Goal: Task Accomplishment & Management: Manage account settings

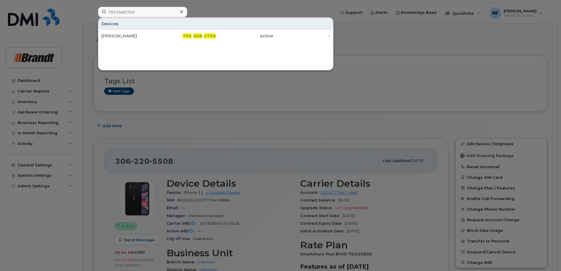
type input "7053582759"
drag, startPoint x: 154, startPoint y: 36, endPoint x: 186, endPoint y: 41, distance: 31.9
click at [154, 36] on div "Mickael Labrie" at bounding box center [129, 36] width 57 height 6
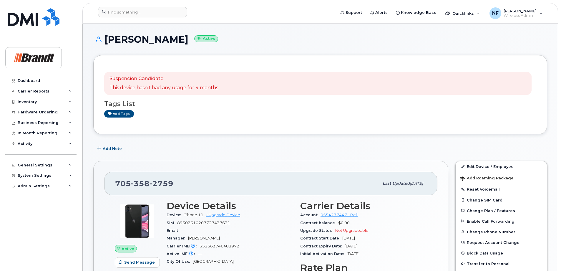
click at [149, 182] on span "358" at bounding box center [161, 183] width 24 height 9
copy span "705 358 2759"
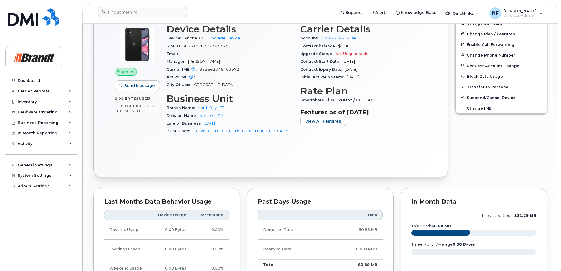
scroll to position [265, 0]
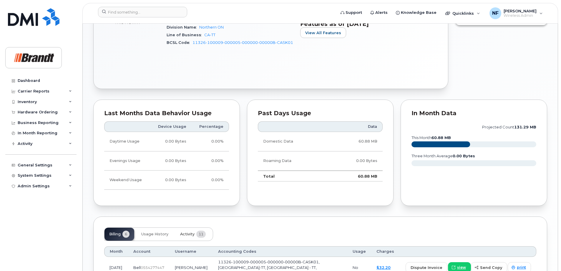
click at [189, 229] on button "Activity 11" at bounding box center [192, 233] width 35 height 13
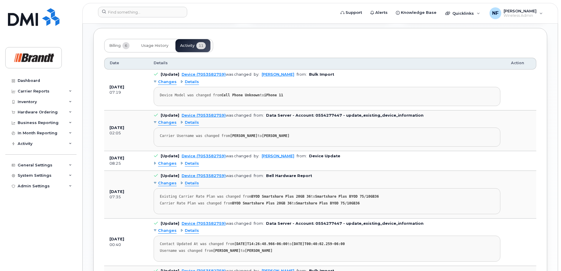
scroll to position [335, 0]
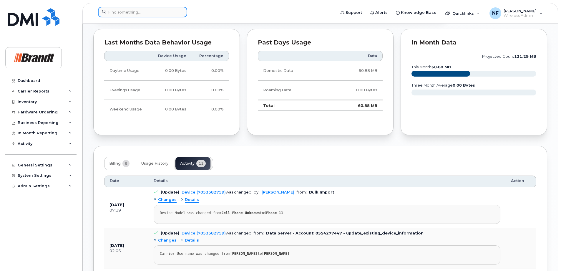
click at [150, 14] on input at bounding box center [142, 12] width 89 height 11
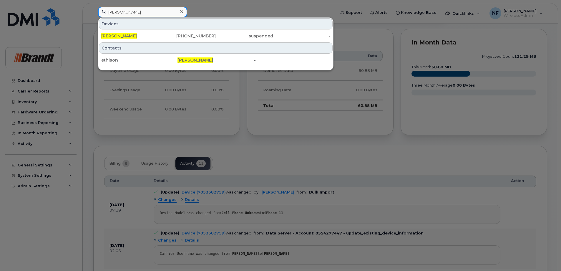
type input "sonya ethier"
click at [152, 34] on div "[PERSON_NAME]" at bounding box center [129, 36] width 57 height 6
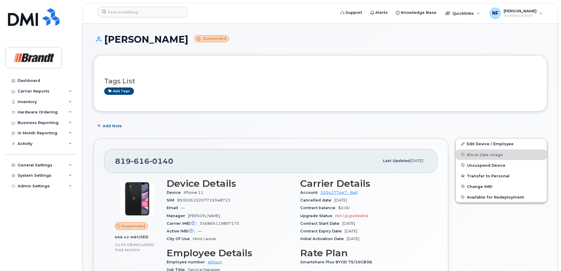
click at [487, 163] on span "Unsuspend Device" at bounding box center [486, 165] width 39 height 4
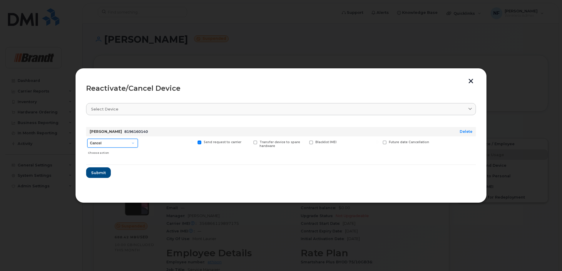
drag, startPoint x: 124, startPoint y: 143, endPoint x: 124, endPoint y: 148, distance: 5.0
click at [124, 143] on select "Cancel Suspend - Extend Suspension Reactivate" at bounding box center [112, 143] width 51 height 9
select select "[object Object]"
click at [87, 139] on select "Cancel Suspend - Extend Suspension Reactivate" at bounding box center [112, 143] width 51 height 9
click at [102, 170] on span "Submit" at bounding box center [98, 173] width 15 height 6
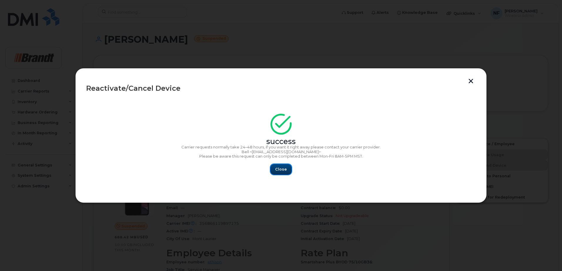
click at [283, 168] on span "Close" at bounding box center [281, 169] width 12 height 6
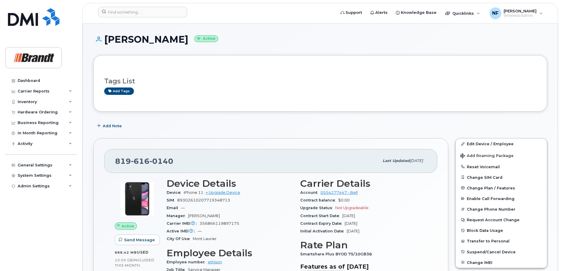
click at [149, 18] on div at bounding box center [214, 13] width 243 height 13
click at [146, 14] on input at bounding box center [142, 12] width 89 height 11
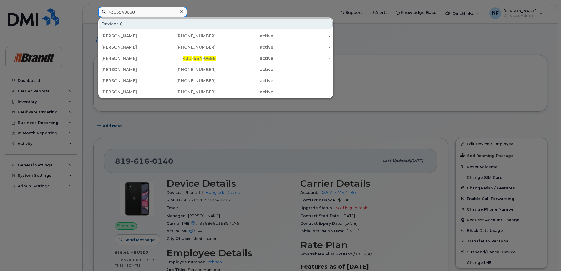
type input "4315540658"
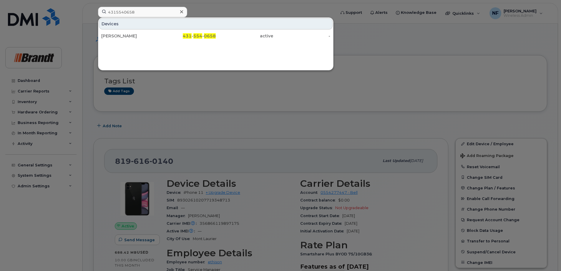
click at [159, 31] on div "Colby Brandt" at bounding box center [187, 36] width 57 height 11
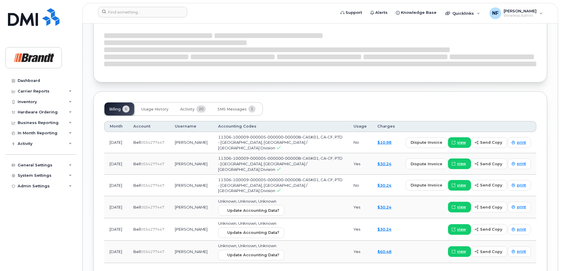
scroll to position [408, 0]
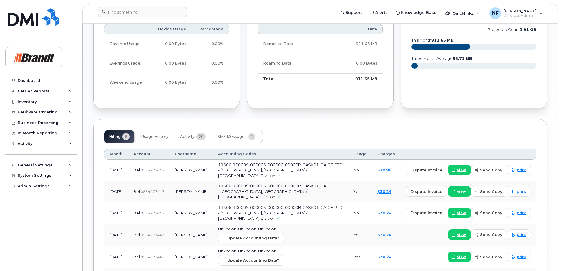
click at [202, 136] on span "20" at bounding box center [200, 136] width 9 height 7
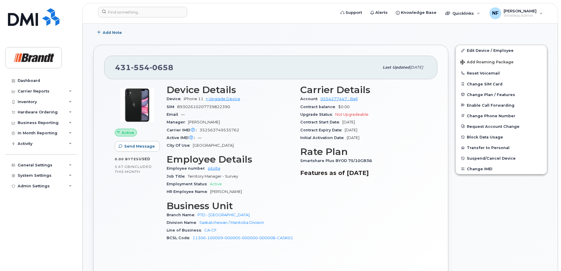
scroll to position [0, 0]
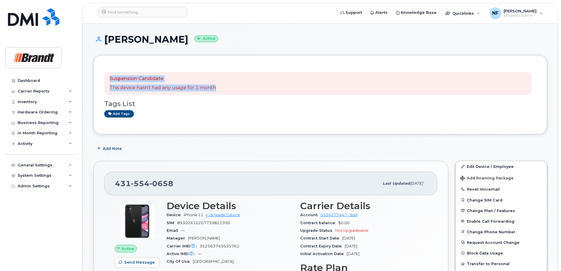
drag, startPoint x: 218, startPoint y: 88, endPoint x: 109, endPoint y: 74, distance: 109.7
click at [109, 74] on div "Suspension Candidate This device hasn't had any usage for 1 month" at bounding box center [317, 83] width 427 height 23
drag, startPoint x: 109, startPoint y: 74, endPoint x: 129, endPoint y: 91, distance: 26.0
click at [129, 91] on div "Suspension Candidate This device hasn't had any usage for 1 month" at bounding box center [317, 83] width 427 height 23
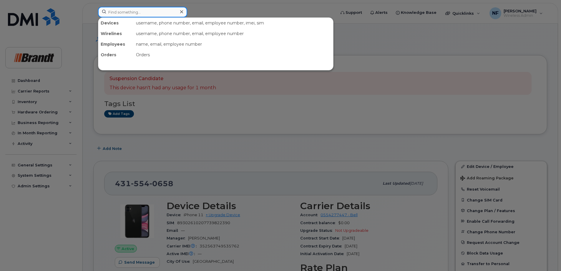
click at [155, 12] on input at bounding box center [142, 12] width 89 height 11
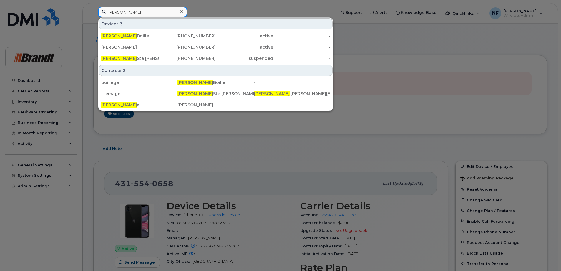
type input "georges"
click at [171, 56] on div "514-213-9812" at bounding box center [187, 58] width 57 height 6
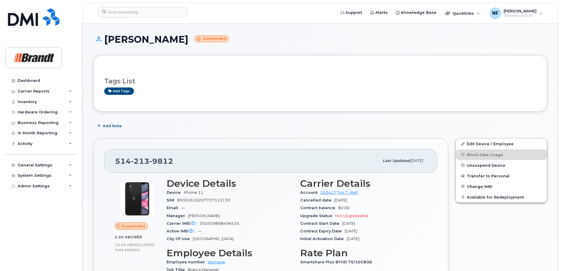
click at [488, 167] on button "Unsuspend Device" at bounding box center [500, 165] width 91 height 11
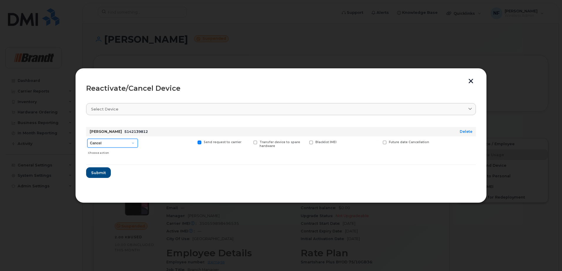
click at [123, 143] on select "Cancel Suspend - Extend Suspension Reactivate" at bounding box center [112, 143] width 51 height 9
select select "[object Object]"
click at [87, 139] on select "Cancel Suspend - Extend Suspension Reactivate" at bounding box center [112, 143] width 51 height 9
click at [351, 141] on label "New Username" at bounding box center [361, 142] width 31 height 4
click at [342, 141] on input "New Username" at bounding box center [340, 141] width 3 height 3
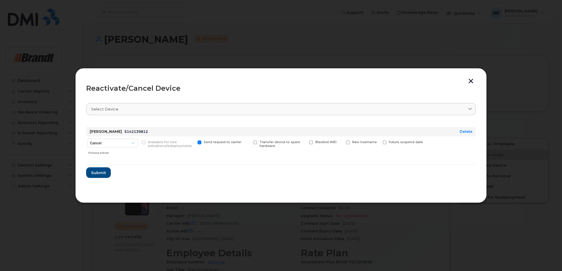
checkbox input "true"
click at [353, 154] on input "text" at bounding box center [362, 151] width 33 height 11
type input "Claude Berlinguette"
click at [97, 175] on span "Submit" at bounding box center [98, 174] width 15 height 6
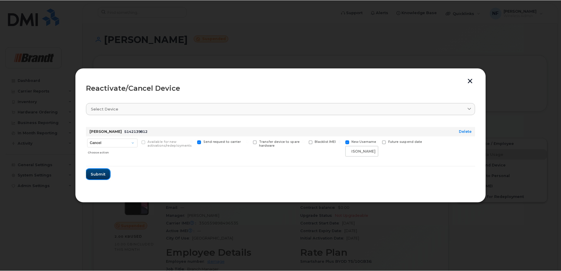
scroll to position [0, 0]
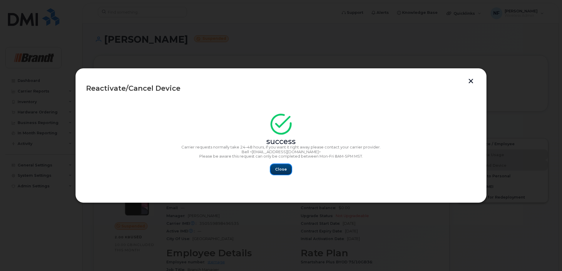
click at [275, 168] on button "Close" at bounding box center [281, 169] width 21 height 11
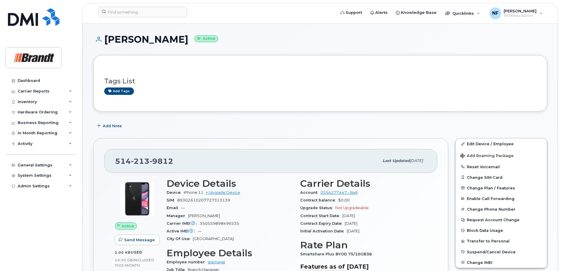
click at [168, 159] on span "9812" at bounding box center [161, 160] width 24 height 9
copy span "[PHONE_NUMBER]"
click at [158, 13] on input at bounding box center [142, 12] width 89 height 11
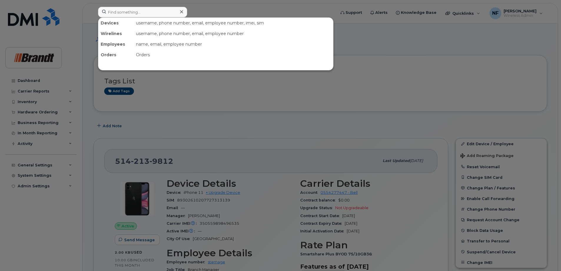
click at [209, 118] on div at bounding box center [280, 135] width 561 height 271
click at [152, 11] on input at bounding box center [142, 12] width 89 height 11
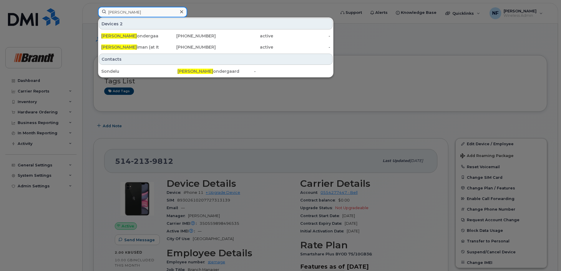
type input "luke s"
click at [175, 45] on div "306-519-3719" at bounding box center [187, 47] width 57 height 6
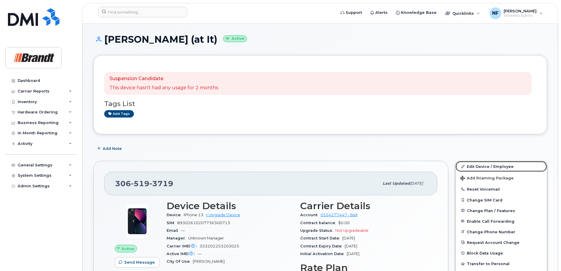
click at [490, 168] on link "Edit Device / Employee" at bounding box center [500, 166] width 91 height 11
click at [485, 166] on link "Edit Device / Employee" at bounding box center [500, 166] width 91 height 11
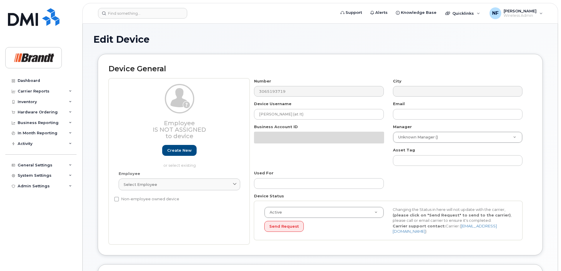
select select "33722384"
select select "34499151"
select select "35132258"
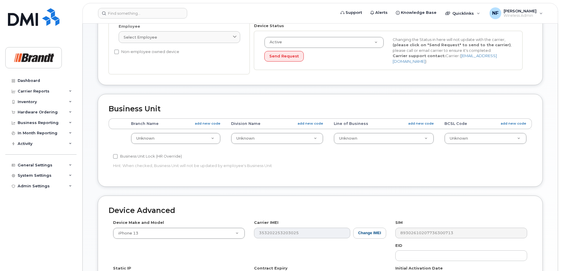
scroll to position [29, 0]
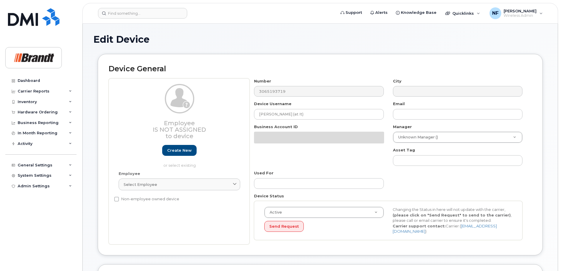
select select "33722384"
select select "34499151"
select select "35132258"
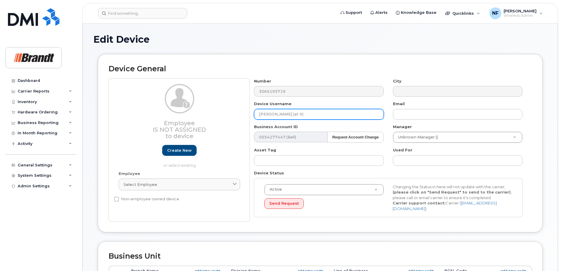
drag, startPoint x: 306, startPoint y: 119, endPoint x: 253, endPoint y: 115, distance: 52.8
click at [253, 115] on div "Device Username Luke Siman (at It)" at bounding box center [318, 110] width 139 height 19
type input "[PERSON_NAME]"
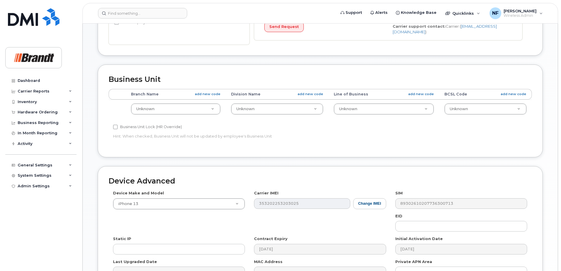
scroll to position [29, 0]
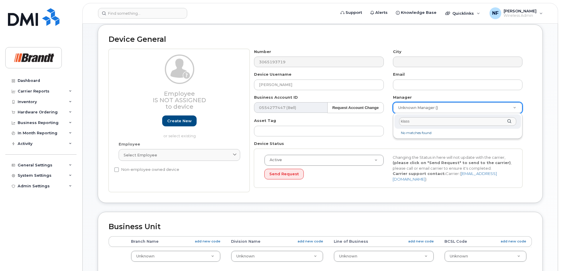
type input "klasse"
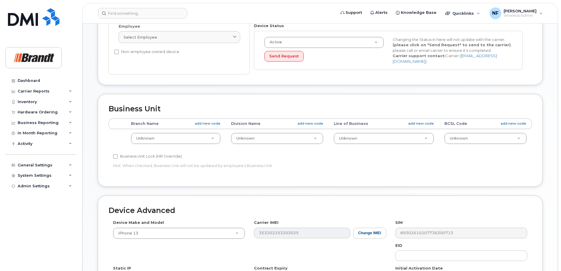
scroll to position [245, 0]
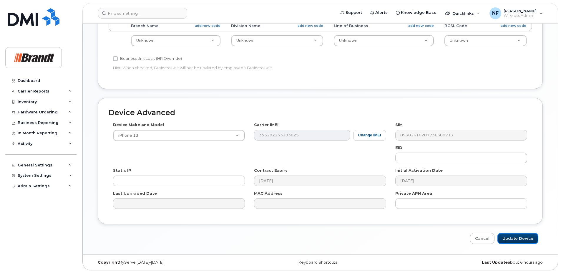
click at [522, 237] on input "Update Device" at bounding box center [517, 238] width 41 height 11
type input "Saving..."
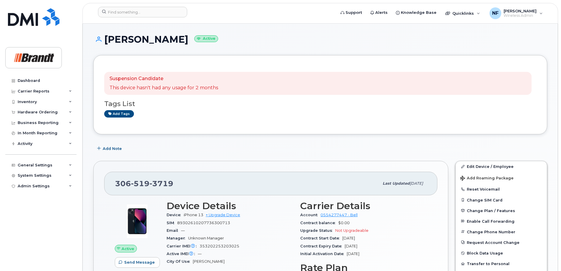
click at [149, 181] on span "519" at bounding box center [161, 183] width 24 height 9
copy span "[PHONE_NUMBER]"
drag, startPoint x: 171, startPoint y: 183, endPoint x: 106, endPoint y: 184, distance: 65.9
click at [106, 184] on div "306 519 3719 Last updated Aug 20, 2025" at bounding box center [270, 183] width 333 height 24
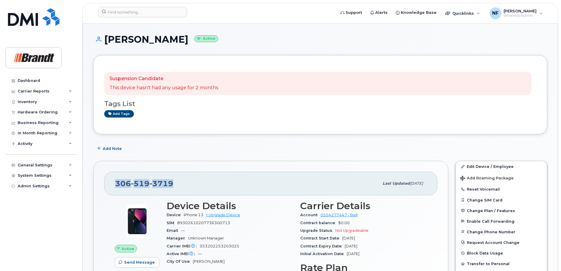
click at [183, 180] on div "[PHONE_NUMBER]" at bounding box center [247, 183] width 264 height 12
drag, startPoint x: 172, startPoint y: 183, endPoint x: 116, endPoint y: 184, distance: 55.9
click at [116, 184] on span "[PHONE_NUMBER]" at bounding box center [144, 183] width 58 height 9
click at [193, 172] on div "306 519 3719 Last updated Aug 20, 2025" at bounding box center [270, 183] width 333 height 24
